Goal: Task Accomplishment & Management: Manage account settings

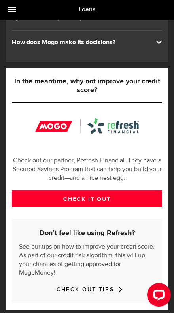
scroll to position [189, 0]
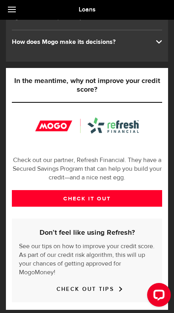
click at [50, 200] on link "CHECK IT OUT" at bounding box center [87, 198] width 150 height 17
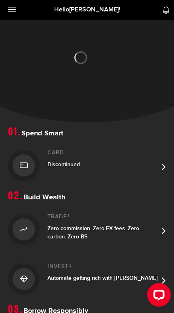
click at [9, 10] on span at bounding box center [12, 9] width 8 height 1
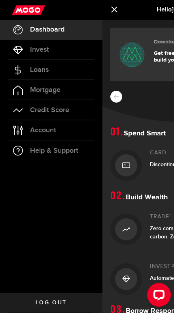
click at [67, 109] on span "Credit Score" at bounding box center [49, 110] width 39 height 7
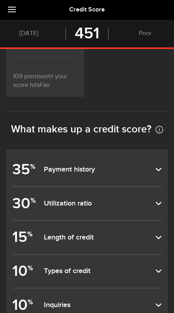
scroll to position [350, 0]
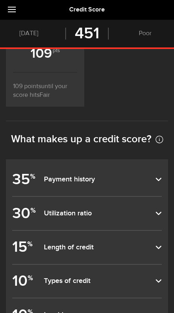
click at [144, 175] on dfn "Payment history" at bounding box center [99, 179] width 111 height 9
click at [0, 0] on input "35 % Payment history" at bounding box center [0, 0] width 0 height 0
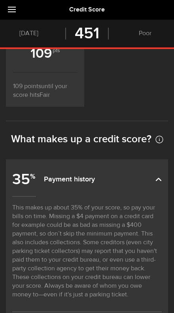
click at [152, 175] on dfn "Payment history" at bounding box center [99, 179] width 111 height 9
click at [0, 0] on input "35 % Payment history" at bounding box center [0, 0] width 0 height 0
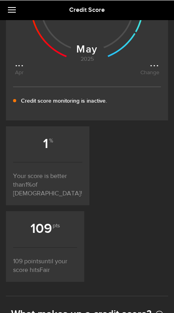
scroll to position [0, 0]
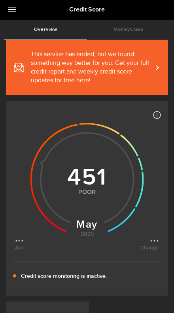
click at [164, 68] on link "This service has ended, but we found something way better for you. Get your ful…" at bounding box center [87, 67] width 162 height 54
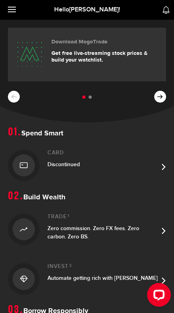
click at [14, 13] on link at bounding box center [14, 10] width 28 height 20
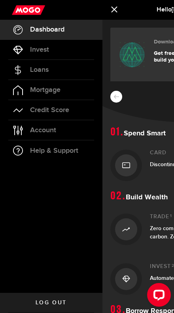
click at [56, 129] on link "Account Compte" at bounding box center [51, 130] width 102 height 20
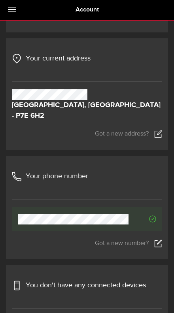
scroll to position [120, 0]
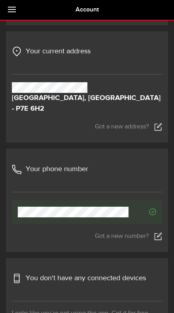
click at [135, 232] on link "Got a new number?" at bounding box center [87, 236] width 150 height 8
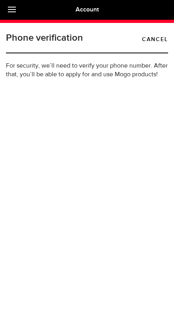
type input "[PHONE_NUMBER]"
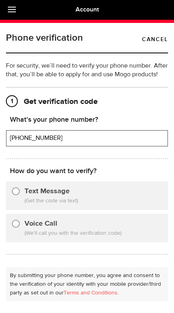
click at [166, 40] on link "Cancel" at bounding box center [155, 39] width 26 height 9
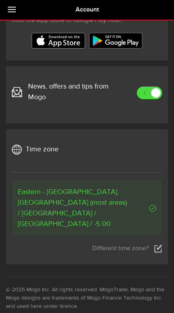
scroll to position [423, 0]
